Goal: Task Accomplishment & Management: Use online tool/utility

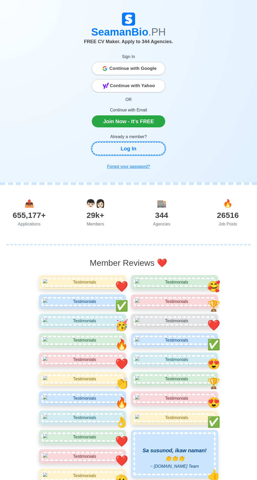
click at [106, 150] on link "Log In" at bounding box center [128, 148] width 73 height 13
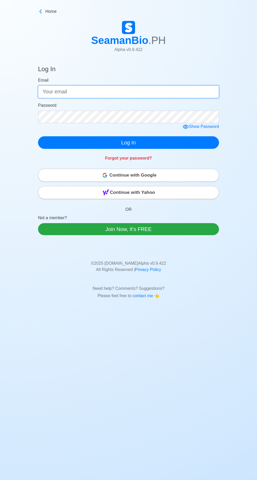
click at [55, 94] on input "Email" at bounding box center [128, 92] width 181 height 13
type input "[EMAIL_ADDRESS][DOMAIN_NAME]"
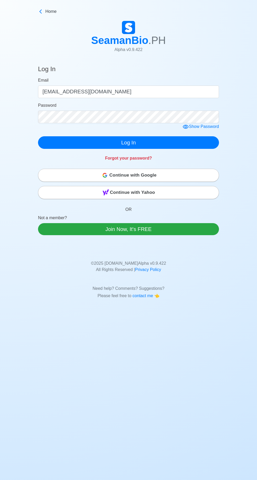
click at [183, 129] on form "Email [EMAIL_ADDRESS][DOMAIN_NAME] Password Show Password Log In" at bounding box center [128, 113] width 181 height 72
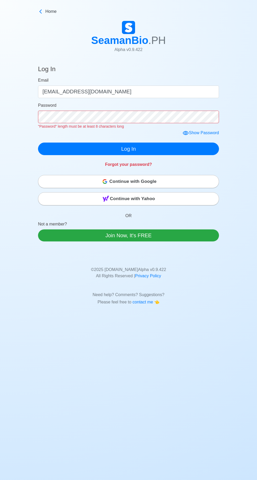
click at [184, 134] on icon at bounding box center [185, 133] width 6 height 6
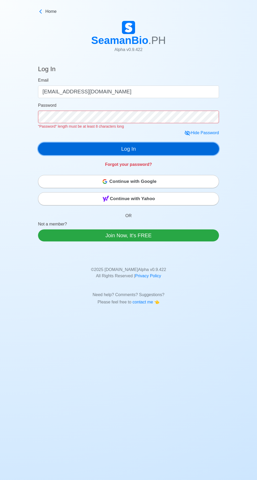
click at [185, 153] on div "Log In Email [EMAIL_ADDRESS][DOMAIN_NAME] Password "Password" length must be at…" at bounding box center [128, 115] width 181 height 113
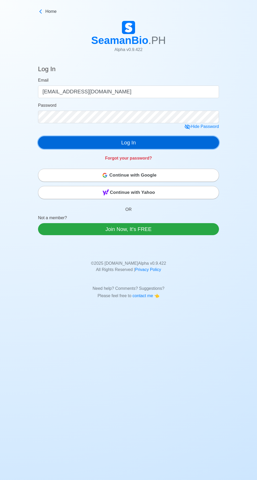
click at [189, 145] on button "Log In" at bounding box center [128, 142] width 181 height 13
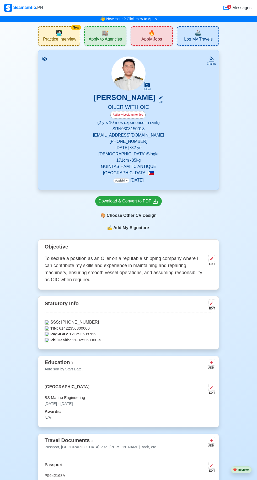
click at [234, 8] on span "Messages" at bounding box center [241, 8] width 20 height 6
click at [239, 8] on span "Messages" at bounding box center [241, 8] width 20 height 6
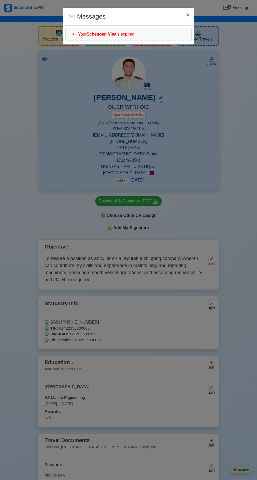
click at [242, 210] on div "📨 Messages × Close 🔺 Your Schengen Visa is expired." at bounding box center [128, 240] width 257 height 480
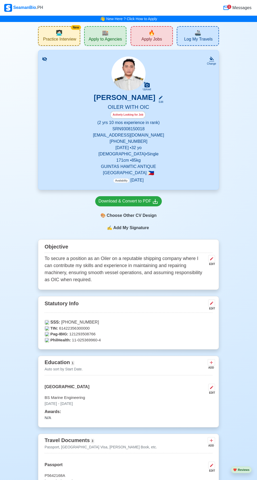
click at [144, 217] on div "🎨 Choose Other CV Design" at bounding box center [128, 216] width 67 height 10
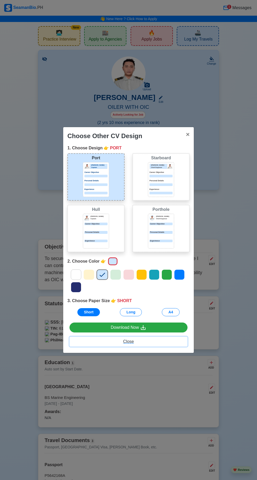
click at [131, 342] on span "Close" at bounding box center [128, 341] width 11 height 4
click at [128, 342] on span "Close" at bounding box center [128, 341] width 11 height 4
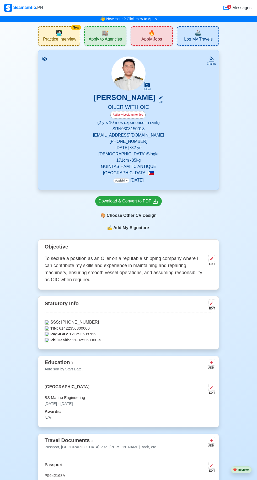
click at [108, 208] on div "Download & Convert to PDF 🎨 Choose Other CV Design" at bounding box center [128, 208] width 67 height 24
click at [124, 199] on div "Download & Convert to PDF" at bounding box center [128, 201] width 60 height 7
